Goal: Answer question/provide support

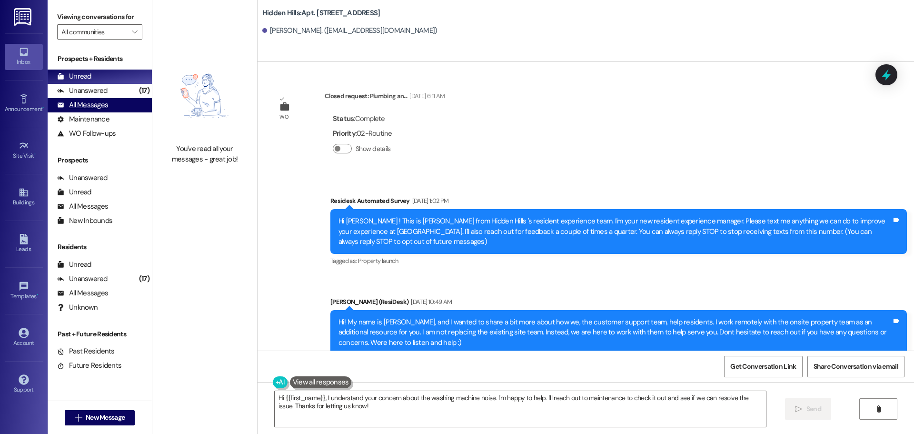
scroll to position [15171, 0]
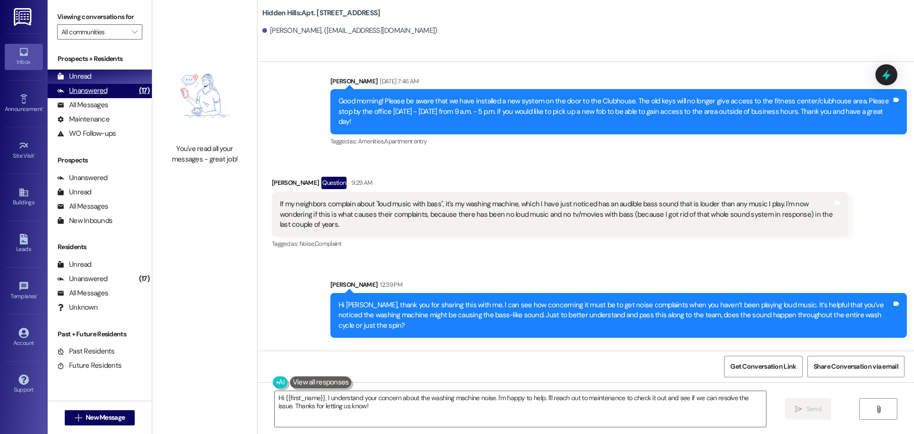
click at [103, 91] on div "Unanswered" at bounding box center [82, 91] width 50 height 10
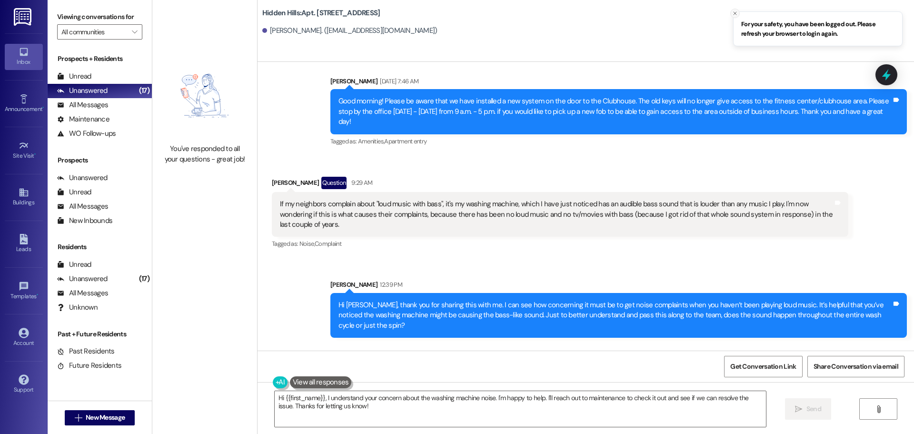
click at [733, 15] on icon "Close toast" at bounding box center [735, 13] width 6 height 6
click at [20, 198] on div "Buildings" at bounding box center [24, 203] width 48 height 10
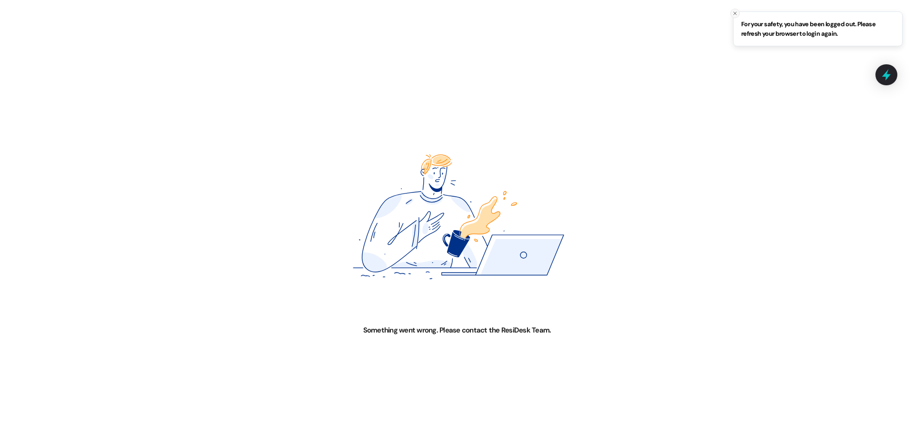
click at [736, 13] on line "Close toast" at bounding box center [735, 13] width 3 height 3
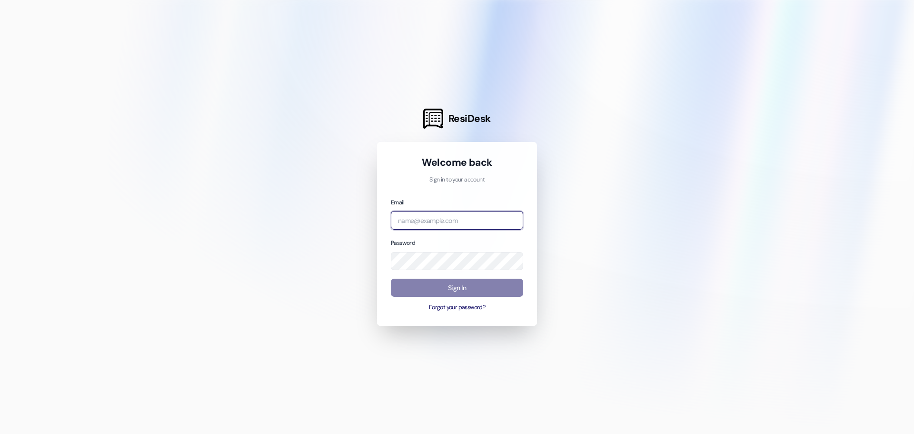
click at [440, 219] on input "email" at bounding box center [457, 220] width 132 height 19
type input "[EMAIL_ADDRESS][DOMAIN_NAME]"
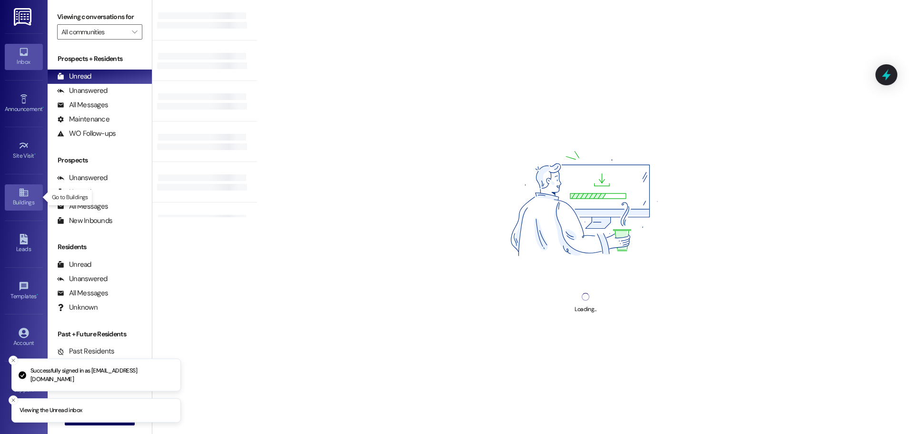
click at [26, 202] on div "Buildings" at bounding box center [24, 203] width 48 height 10
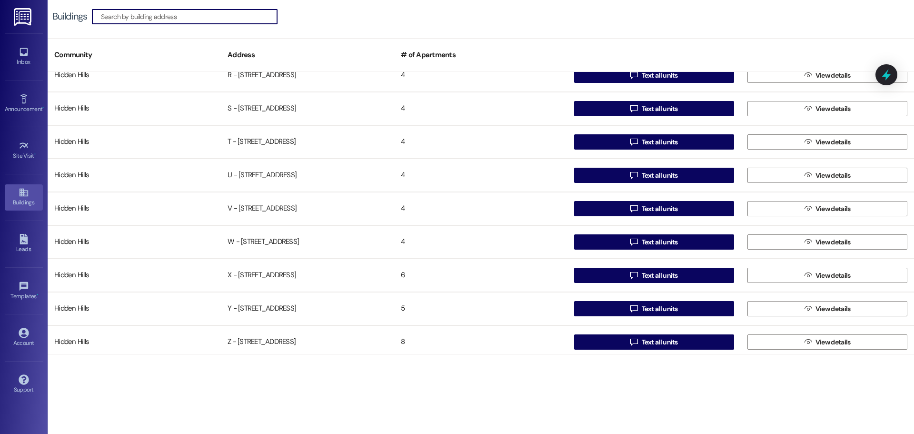
scroll to position [751, 0]
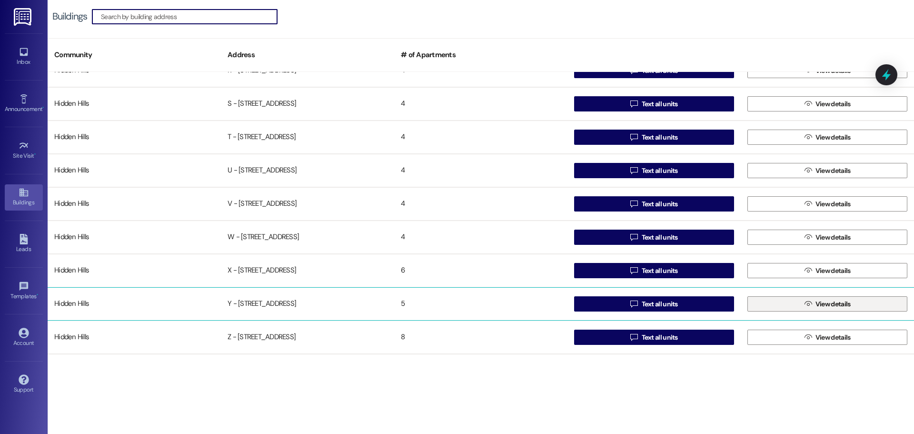
click at [776, 303] on button " View details" at bounding box center [827, 303] width 160 height 15
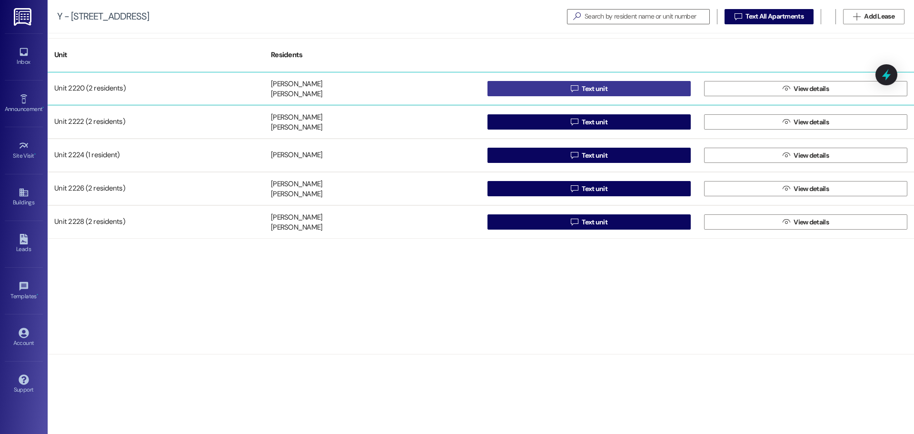
click at [540, 89] on button " Text unit" at bounding box center [588, 88] width 203 height 15
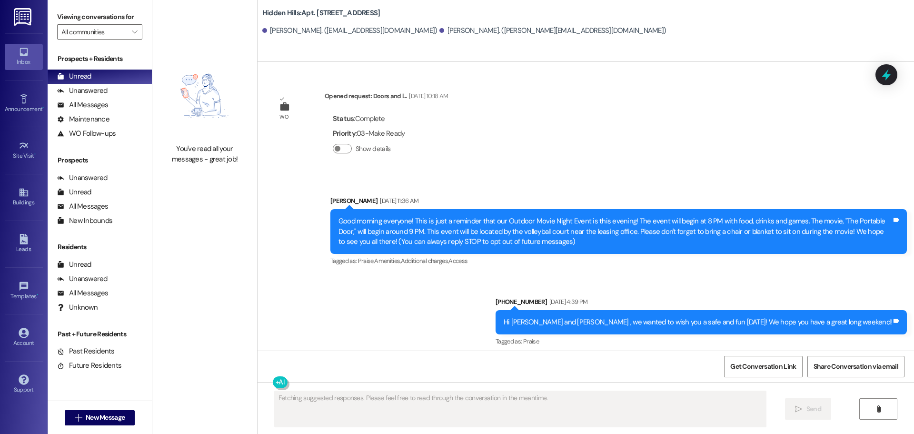
type textarea "Fetching suggested responses. Please feel free to read through the conversation…"
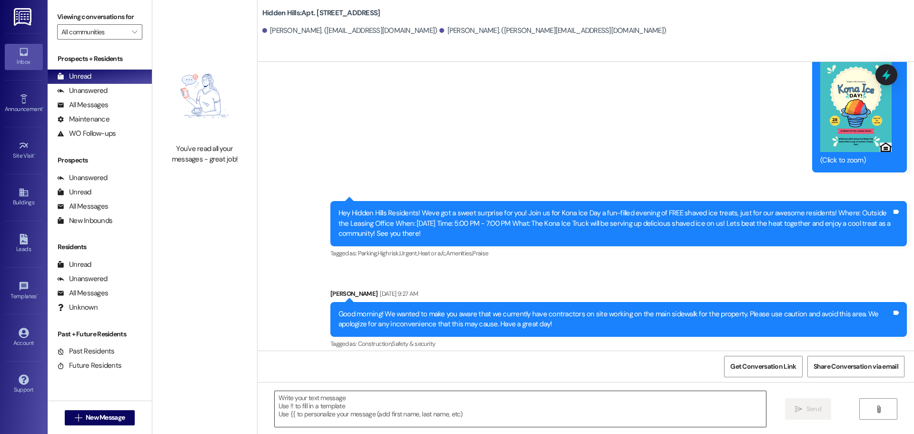
click at [346, 404] on textarea at bounding box center [520, 409] width 491 height 36
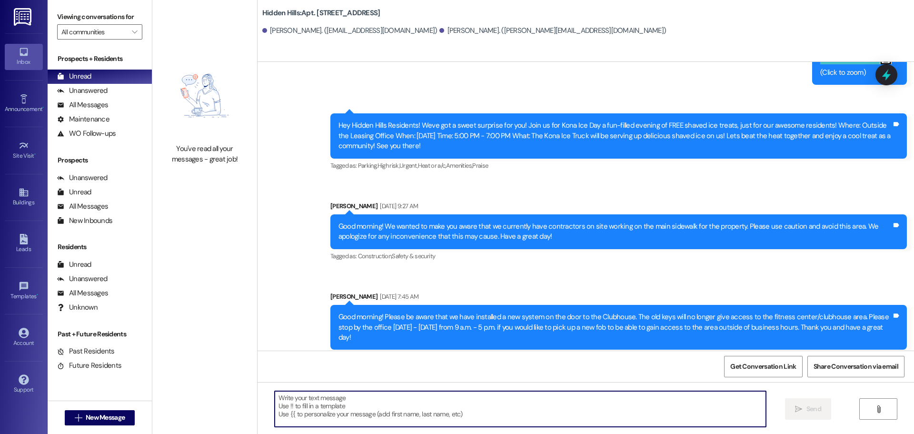
scroll to position [13108, 0]
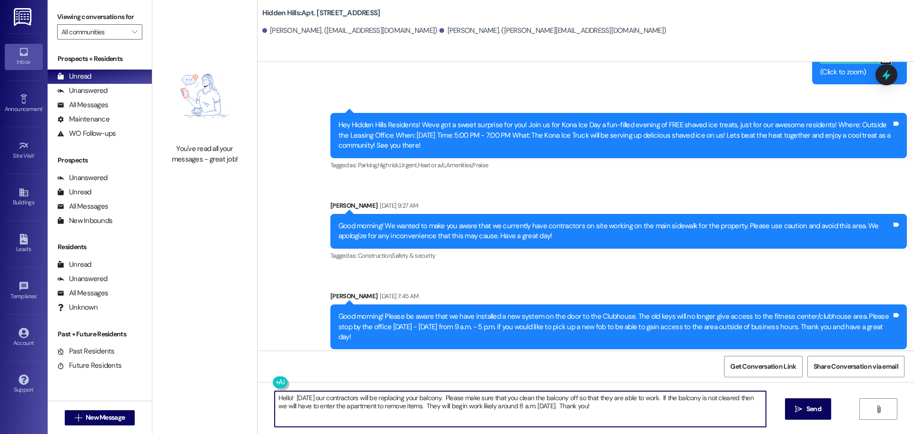
drag, startPoint x: 606, startPoint y: 408, endPoint x: 259, endPoint y: 400, distance: 346.7
click at [259, 400] on div "Hello! [DATE] our contractors will be replacing your balcony. Please make sure …" at bounding box center [586, 417] width 656 height 71
type textarea "Hello! [DATE] our contractors will be replacing your balcony. Please make sure …"
click at [811, 412] on span "Send" at bounding box center [813, 409] width 15 height 10
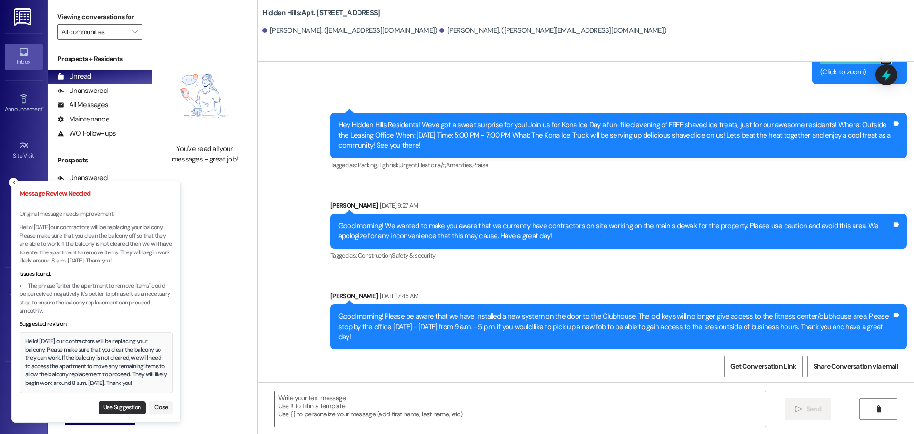
click at [128, 407] on button "Use Suggestion" at bounding box center [122, 407] width 47 height 13
type textarea "Hello! [DATE] our contractors will be replacing your balcony. Please make sure …"
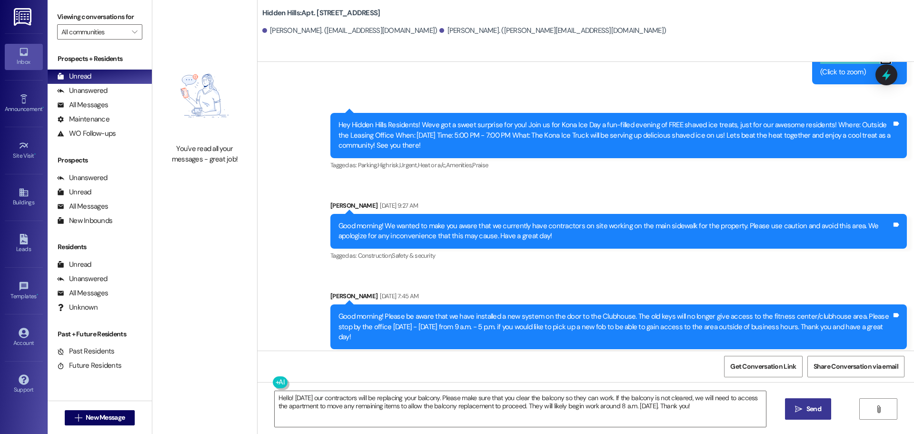
click at [811, 407] on span "Send" at bounding box center [813, 409] width 15 height 10
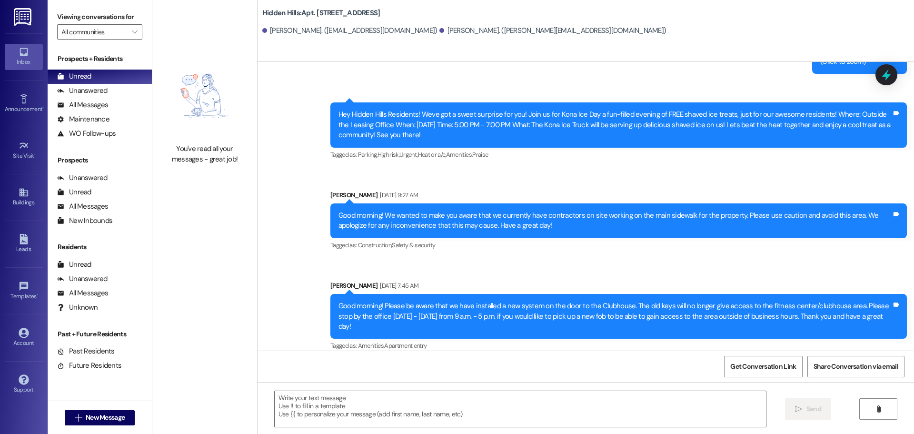
scroll to position [13185, 0]
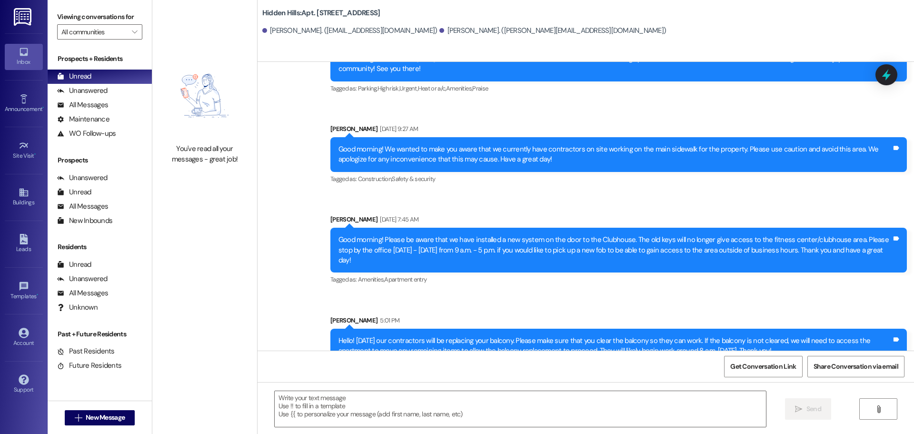
drag, startPoint x: 782, startPoint y: 329, endPoint x: 301, endPoint y: 319, distance: 480.9
copy div "Hello! [DATE] our contractors will be replacing your balcony. Please make sure …"
click at [20, 204] on div "Buildings" at bounding box center [24, 203] width 48 height 10
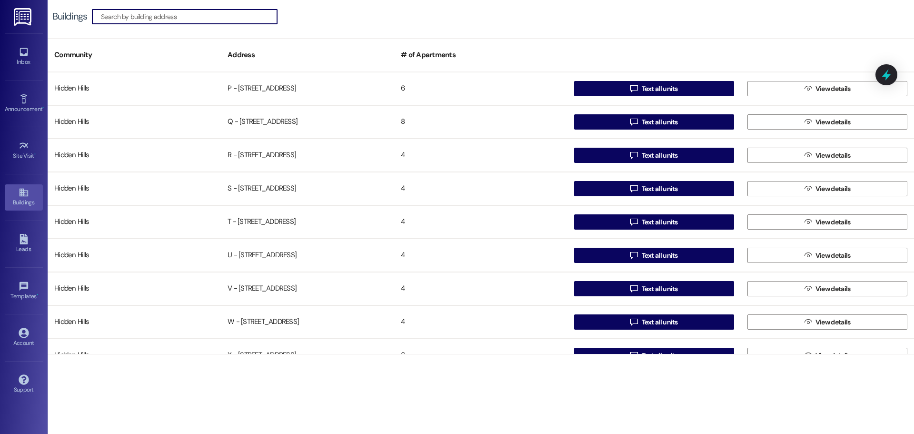
scroll to position [751, 0]
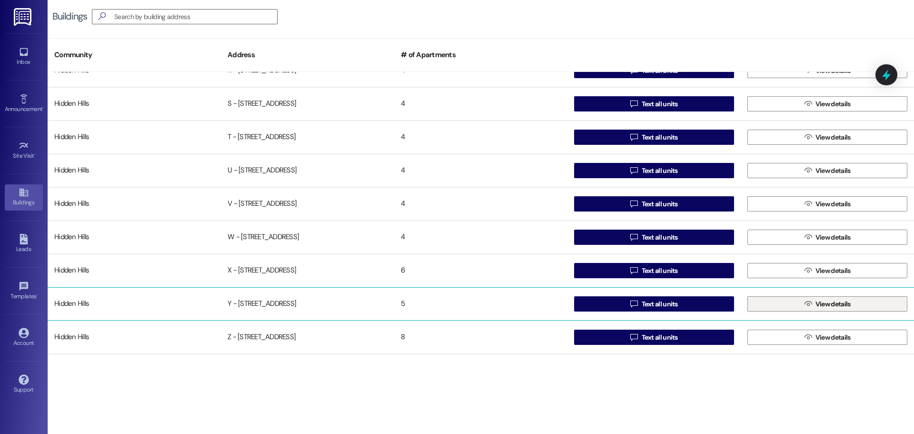
click at [763, 302] on button " View details" at bounding box center [827, 303] width 160 height 15
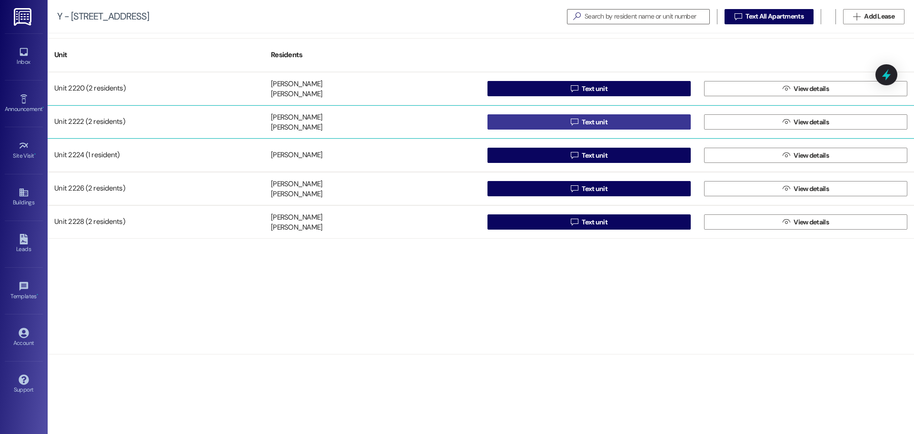
click at [574, 122] on icon "" at bounding box center [574, 122] width 7 height 8
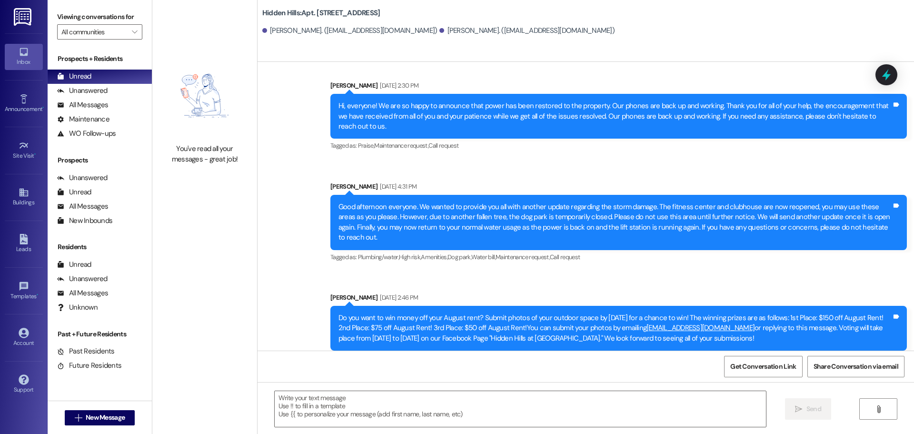
scroll to position [3308, 0]
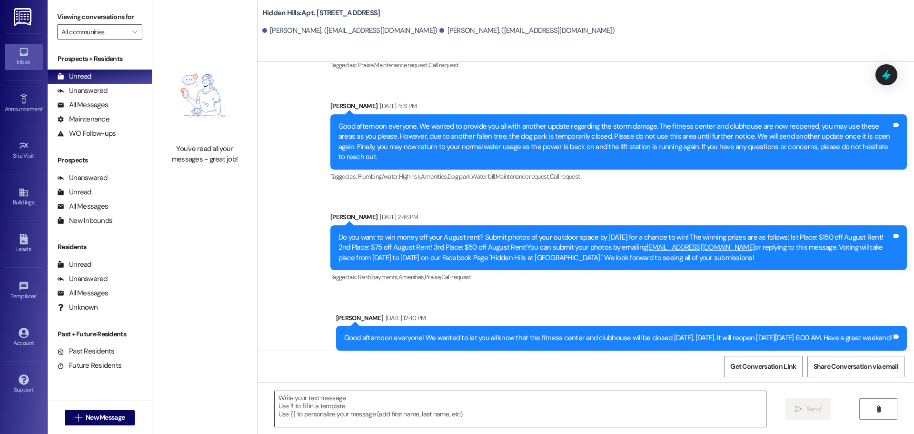
click at [357, 401] on textarea at bounding box center [520, 409] width 491 height 36
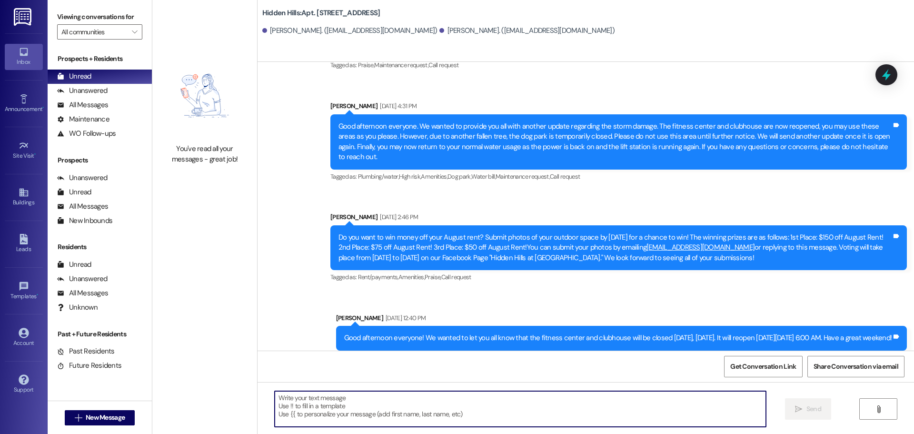
paste textarea "Hello! [DATE] our contractors will be replacing your balcony. Please make sure …"
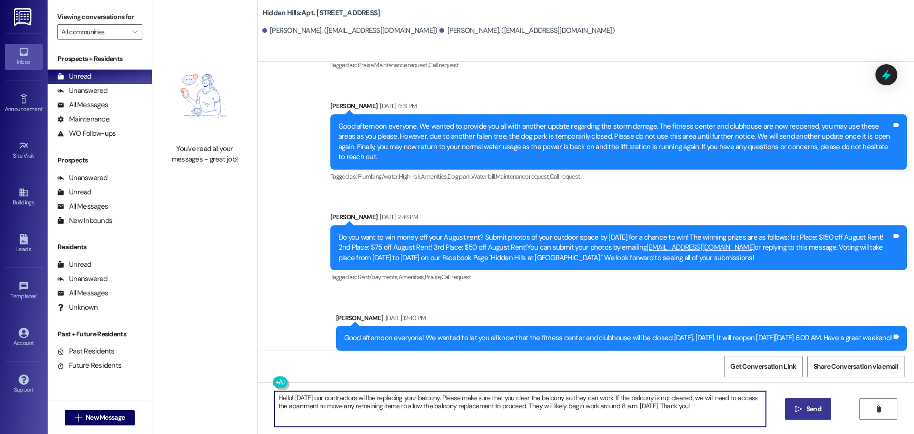
type textarea "Hello! [DATE] our contractors will be replacing your balcony. Please make sure …"
click at [802, 407] on span " Send" at bounding box center [808, 409] width 30 height 10
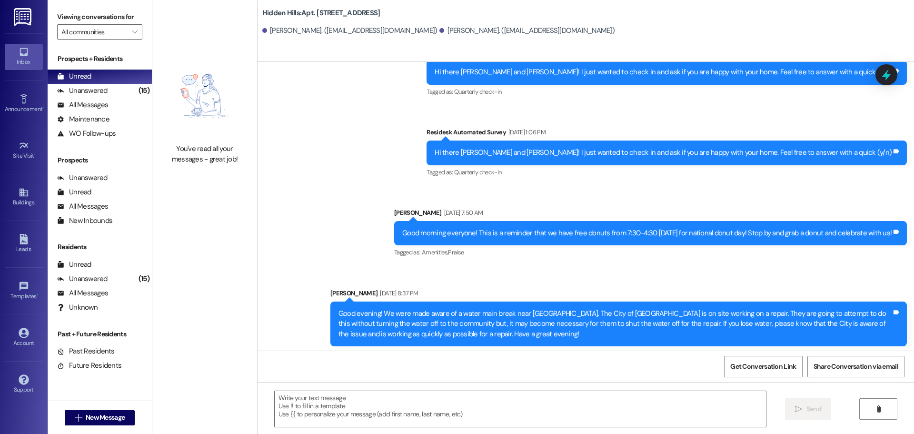
scroll to position [10634, 0]
